Goal: Check status: Check status

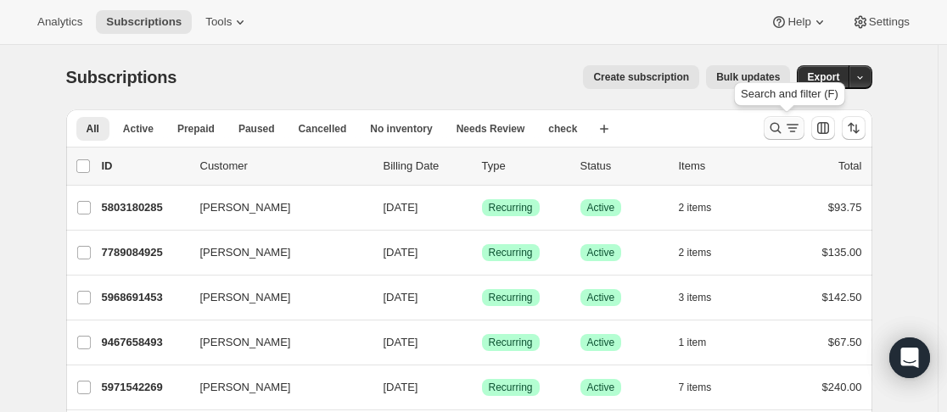
click at [789, 126] on icon "Search and filter results" at bounding box center [792, 128] width 17 height 17
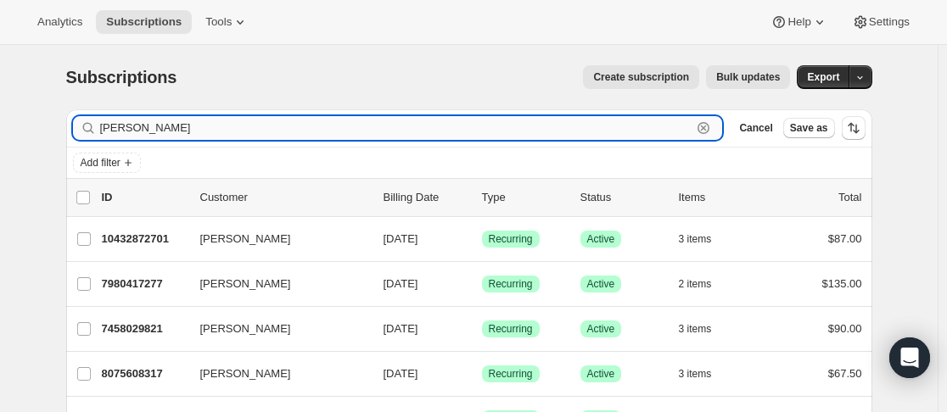
drag, startPoint x: 143, startPoint y: 131, endPoint x: 112, endPoint y: 131, distance: 31.4
click at [112, 131] on input "[PERSON_NAME]" at bounding box center [396, 128] width 592 height 24
type input "s"
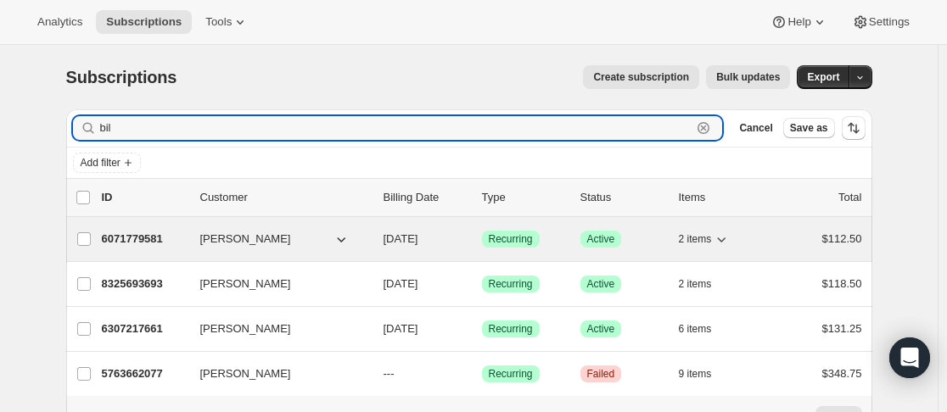
type input "bil"
click at [194, 233] on div "6071779581 [PERSON_NAME] [DATE] Success Recurring Success Active 2 items $112.50" at bounding box center [482, 239] width 760 height 24
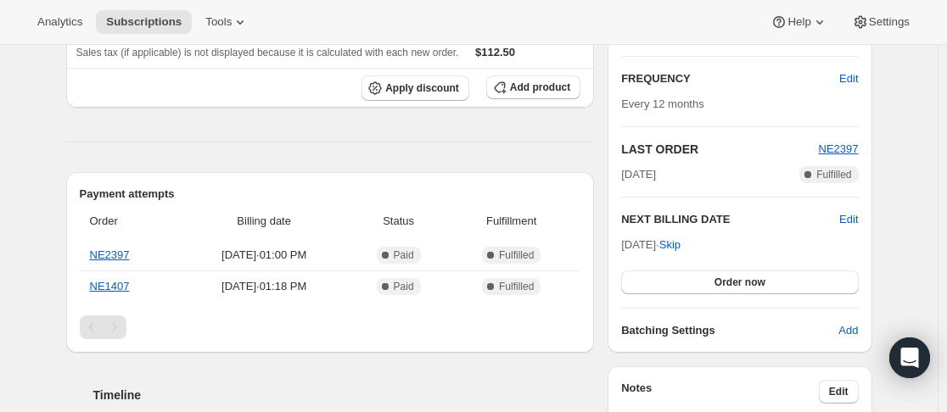
scroll to position [339, 0]
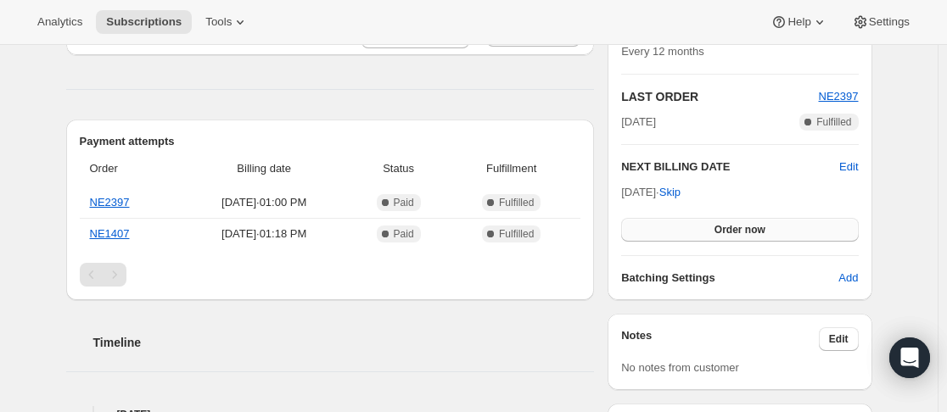
click at [772, 231] on button "Order now" at bounding box center [739, 230] width 237 height 24
click at [772, 231] on span "Click to confirm" at bounding box center [739, 230] width 77 height 14
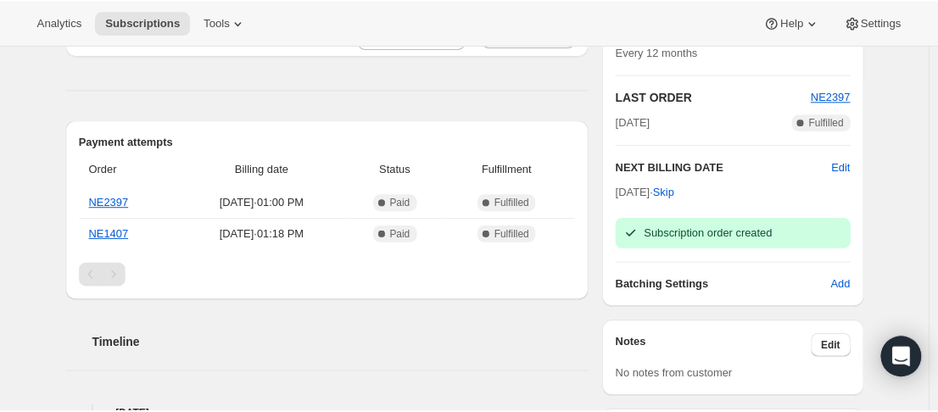
scroll to position [0, 0]
